Goal: Task Accomplishment & Management: Complete application form

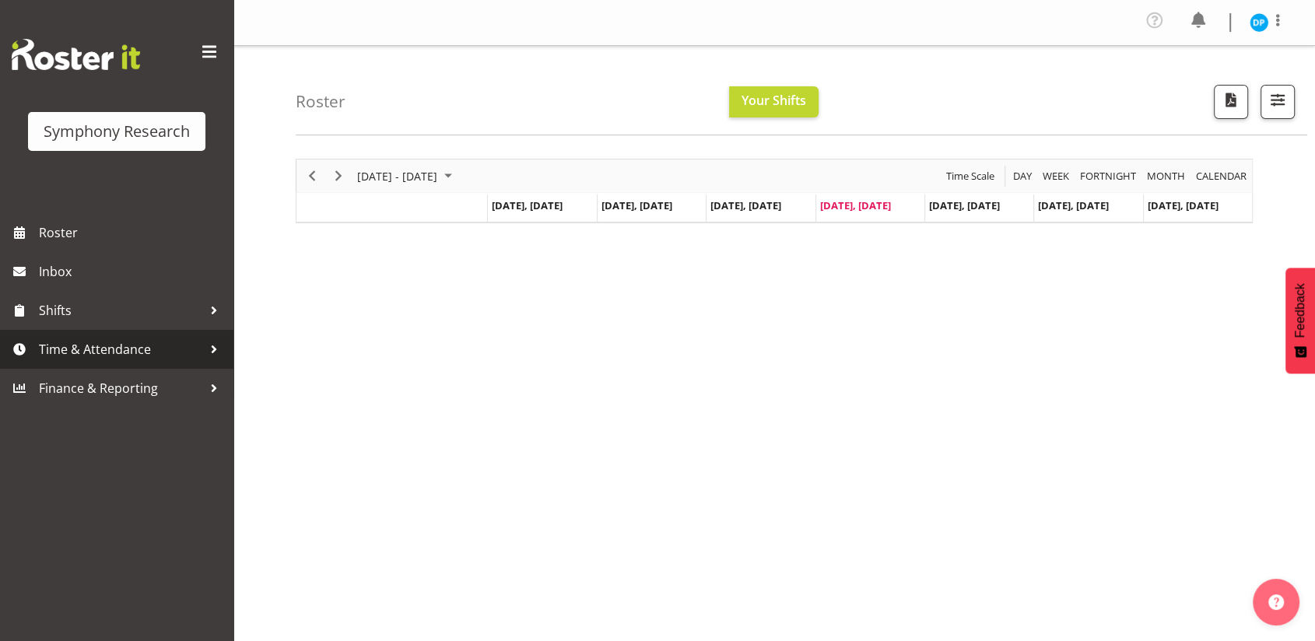
click at [110, 349] on span "Time & Attendance" at bounding box center [120, 349] width 163 height 23
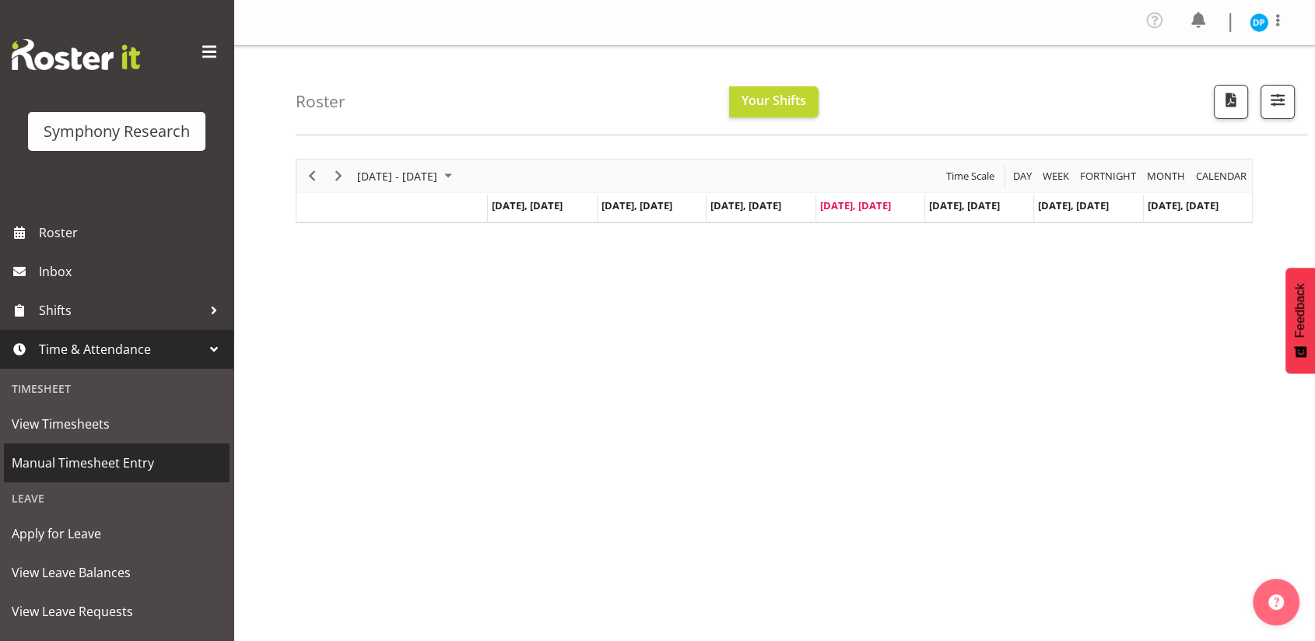
click at [96, 461] on span "Manual Timesheet Entry" at bounding box center [117, 462] width 210 height 23
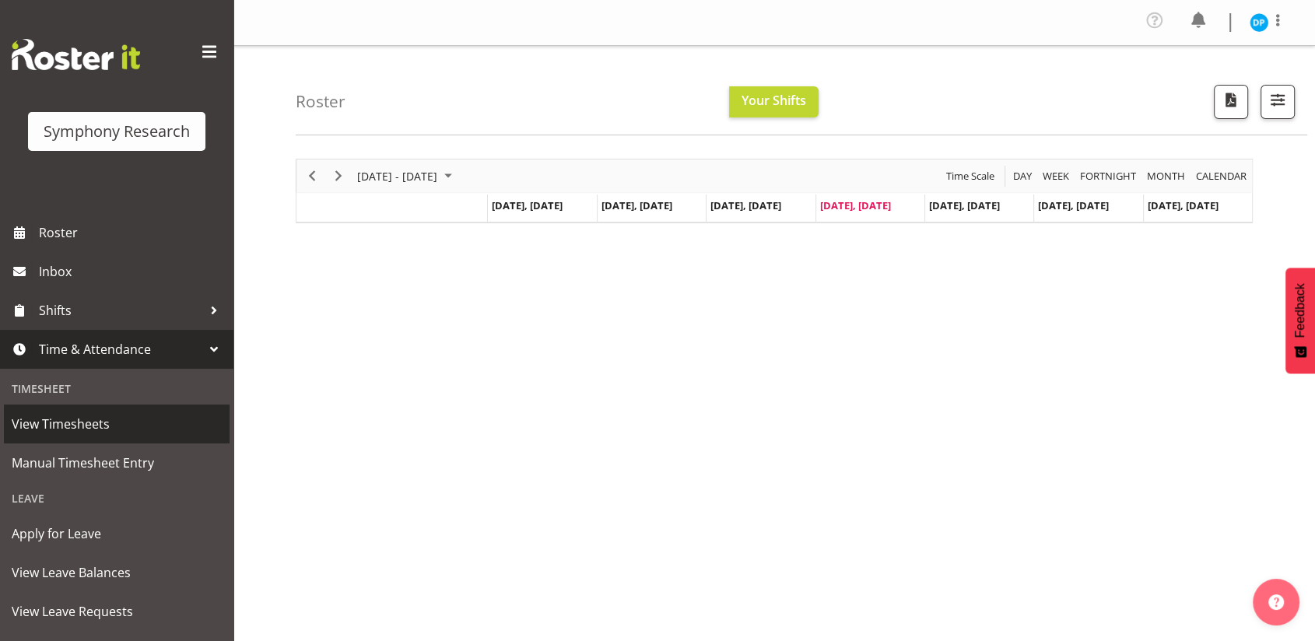
click at [47, 433] on span "View Timesheets" at bounding box center [117, 423] width 210 height 23
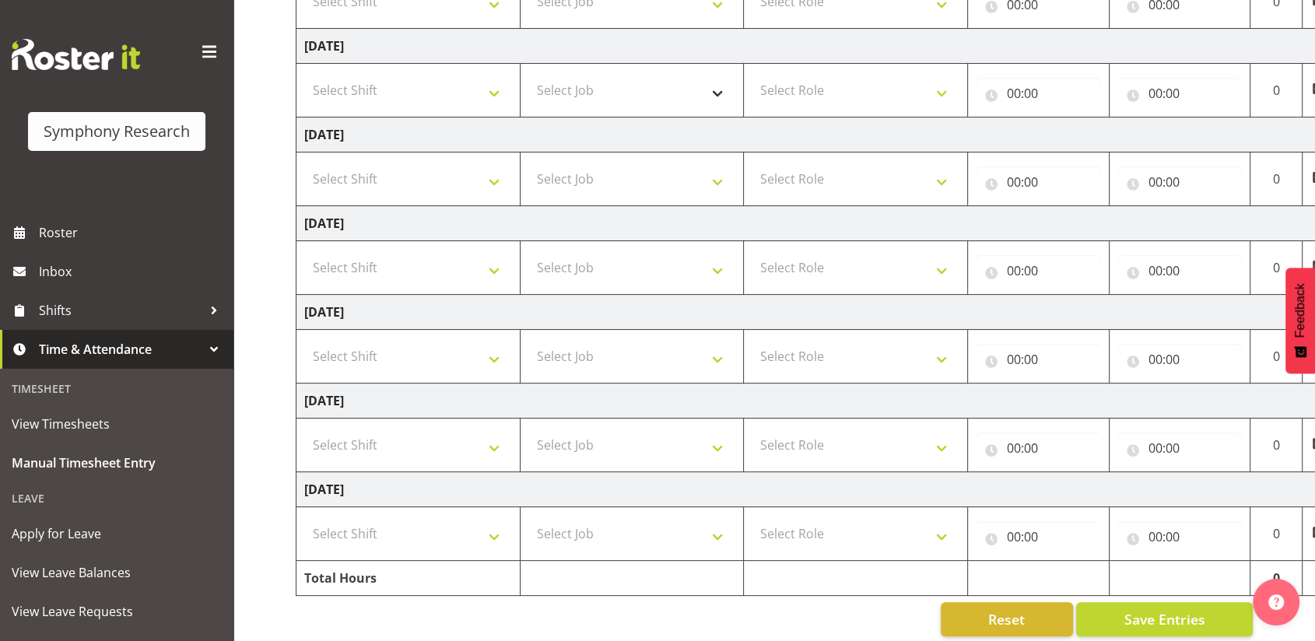
scroll to position [311, 0]
click at [492, 272] on select "Select Shift !!Weekend Residential (Roster IT Shift Label) *Business 9/10am ~ 4…" at bounding box center [408, 266] width 208 height 31
select select "41604"
click at [304, 251] on select "Select Shift !!Weekend Residential (Roster IT Shift Label) *Business 9/10am ~ 4…" at bounding box center [408, 266] width 208 height 31
click at [626, 259] on select "Select Job 550060 IF Admin 553492 World Poll Aus Wave 2 Main 2025 553493 World …" at bounding box center [632, 266] width 208 height 31
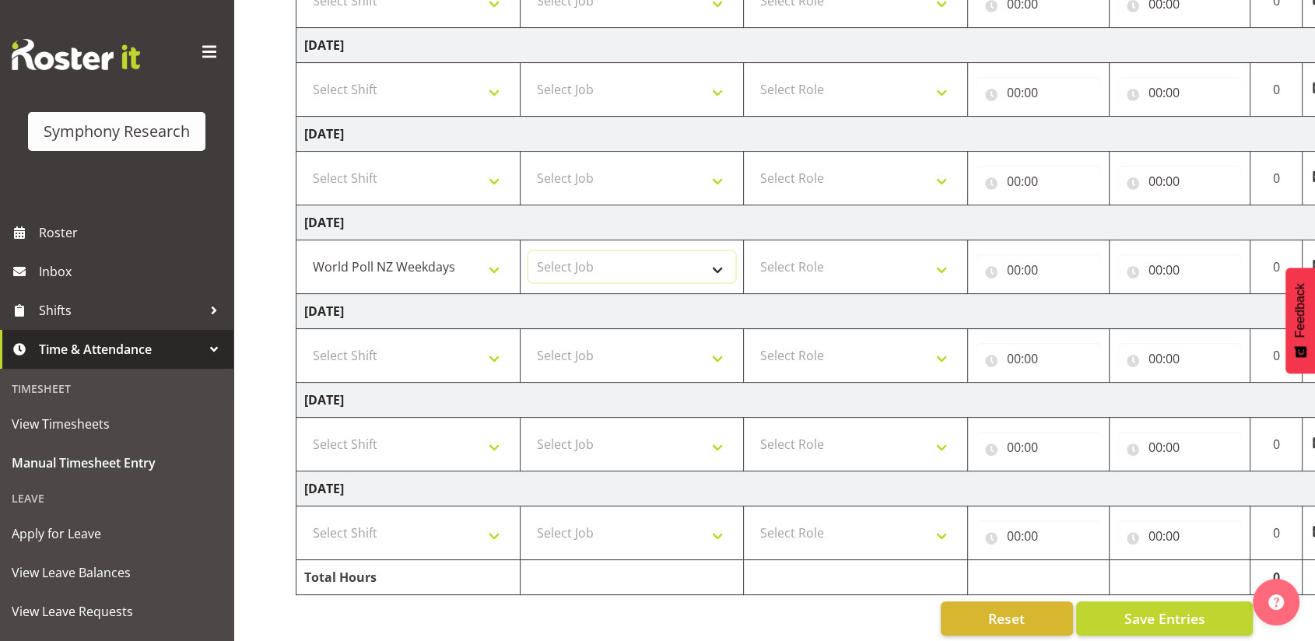
select select "10527"
click at [528, 251] on select "Select Job 550060 IF Admin 553492 World Poll Aus Wave 2 Main 2025 553493 World …" at bounding box center [632, 266] width 208 height 31
click at [788, 263] on select "Select Role Briefing Interviewing" at bounding box center [855, 266] width 208 height 31
select select "47"
click at [751, 251] on select "Select Role Briefing Interviewing" at bounding box center [855, 266] width 208 height 31
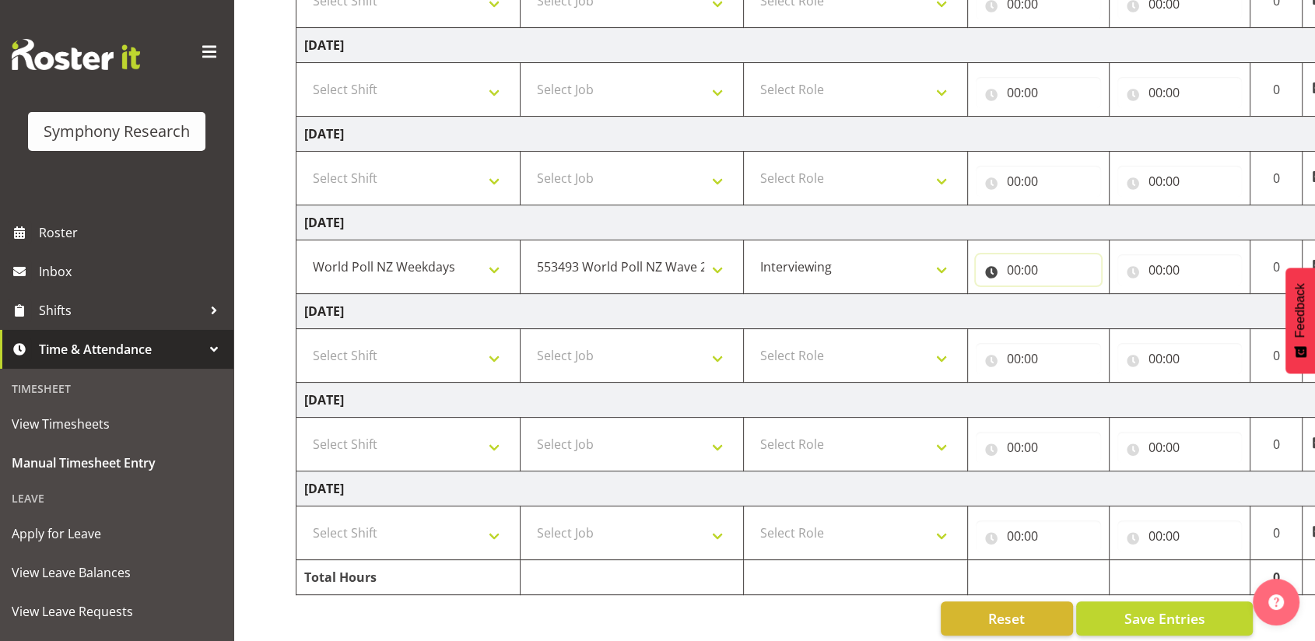
click at [1010, 267] on input "00:00" at bounding box center [1037, 269] width 125 height 31
click at [1080, 312] on select "00 01 02 03 04 05 06 07 08 09 10 11 12 13 14 15 16 17 18 19 20 21 22 23" at bounding box center [1081, 310] width 35 height 31
select select "17"
click at [1064, 295] on select "00 01 02 03 04 05 06 07 08 09 10 11 12 13 14 15 16 17 18 19 20 21 22 23" at bounding box center [1081, 310] width 35 height 31
type input "17:00"
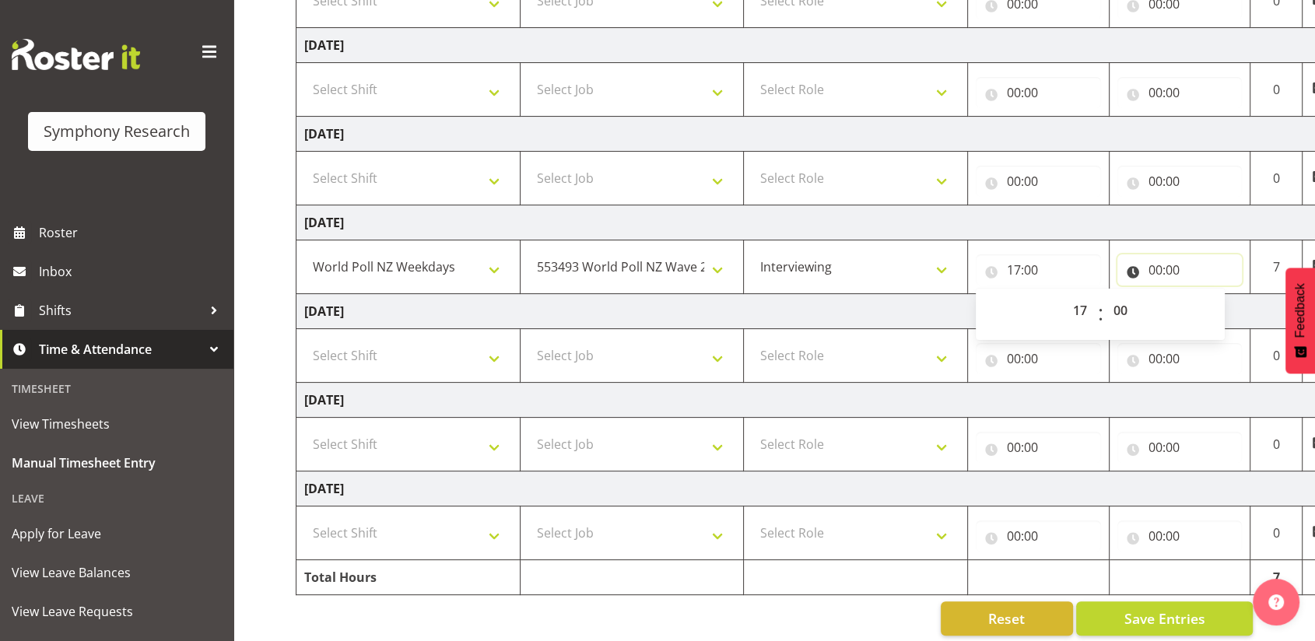
click at [1155, 268] on input "00:00" at bounding box center [1179, 269] width 125 height 31
click at [1219, 313] on select "00 01 02 03 04 05 06 07 08 09 10 11 12 13 14 15 16 17 18 19 20 21 22 23" at bounding box center [1223, 310] width 35 height 31
select select "21"
click at [1206, 295] on select "00 01 02 03 04 05 06 07 08 09 10 11 12 13 14 15 16 17 18 19 20 21 22 23" at bounding box center [1223, 310] width 35 height 31
type input "21:00"
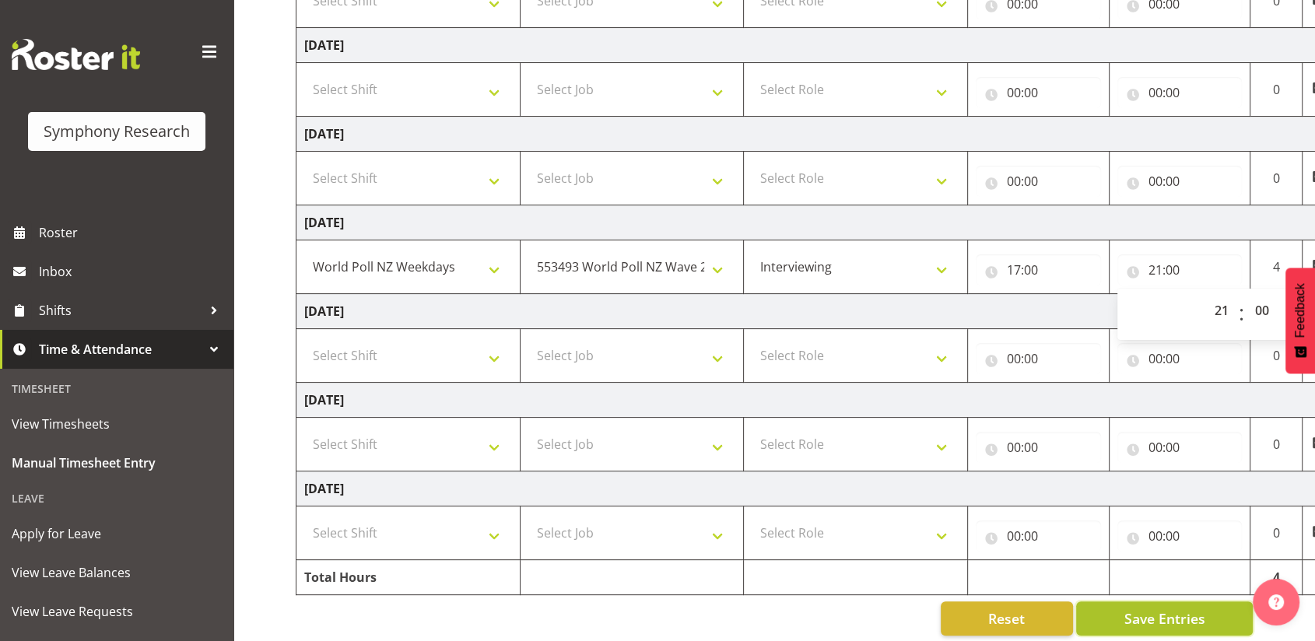
click at [1123, 608] on span "Save Entries" at bounding box center [1163, 618] width 81 height 20
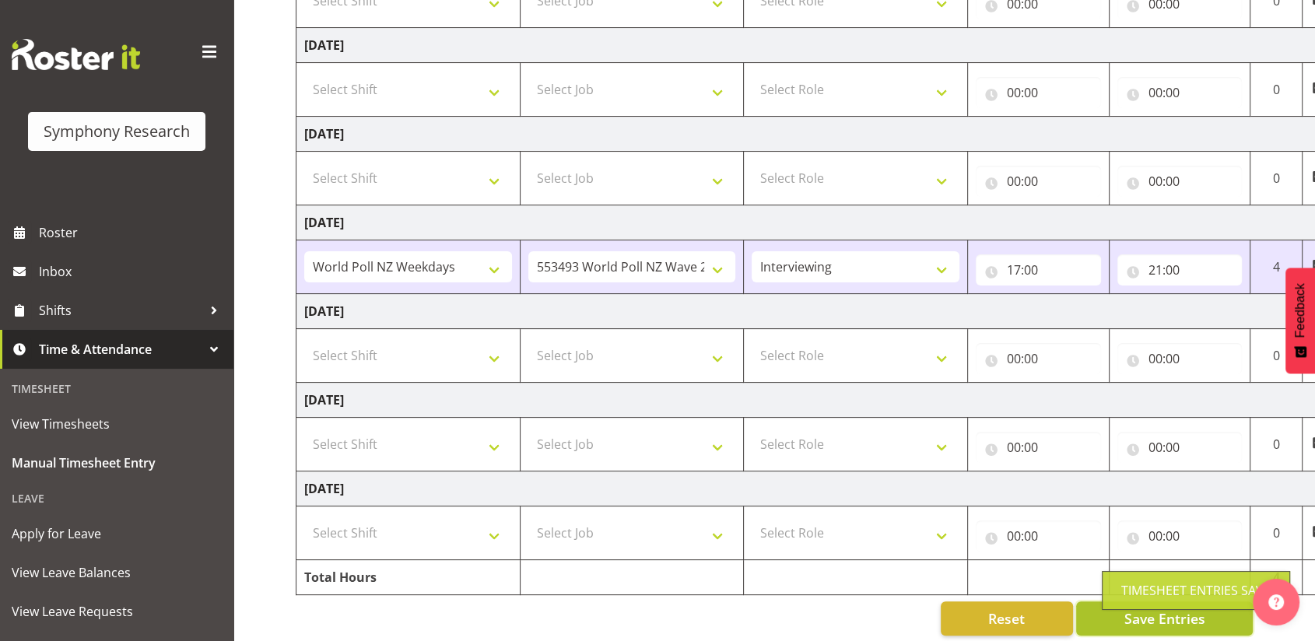
click at [1103, 623] on button "Save Entries" at bounding box center [1164, 618] width 177 height 34
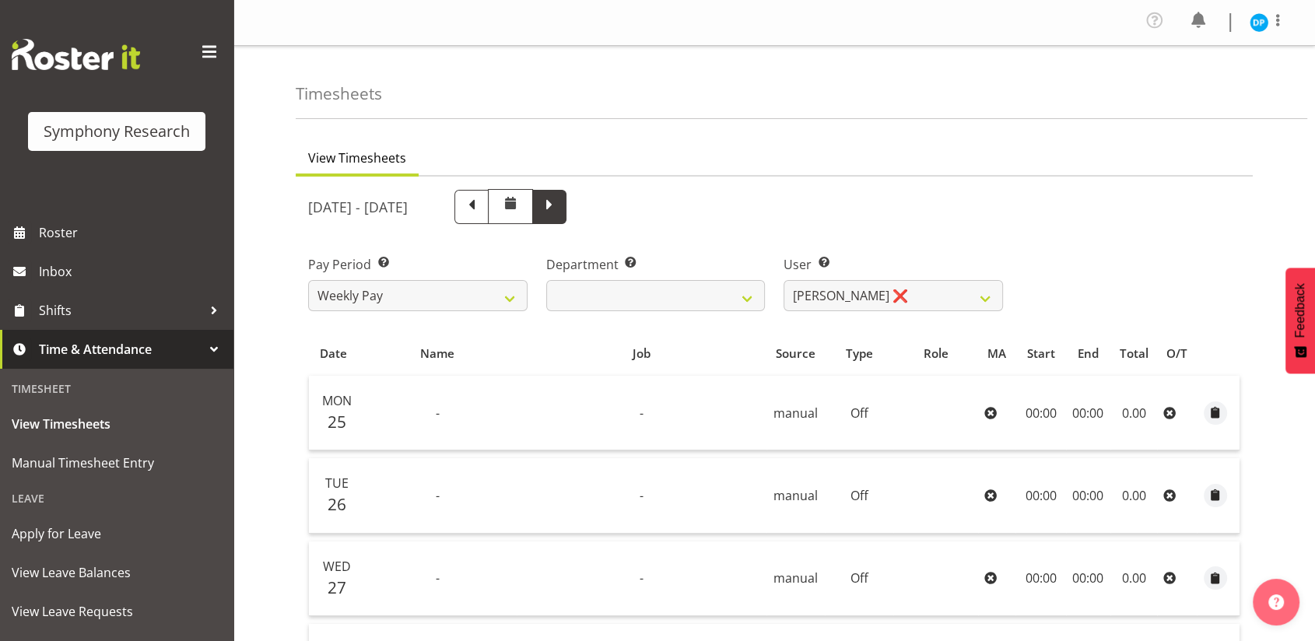
click at [566, 212] on span at bounding box center [549, 207] width 34 height 34
select select
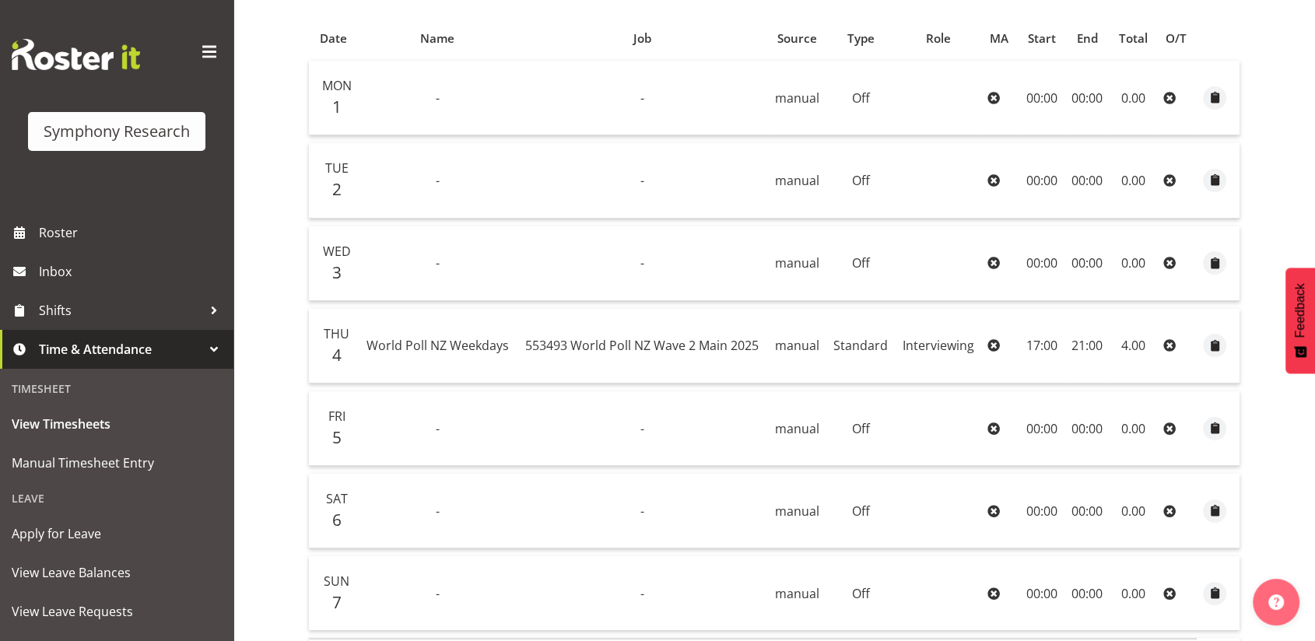
scroll to position [317, 0]
